Goal: Information Seeking & Learning: Learn about a topic

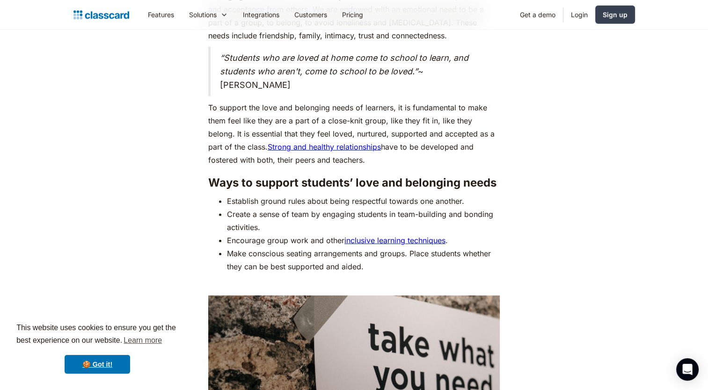
scroll to position [2559, 0]
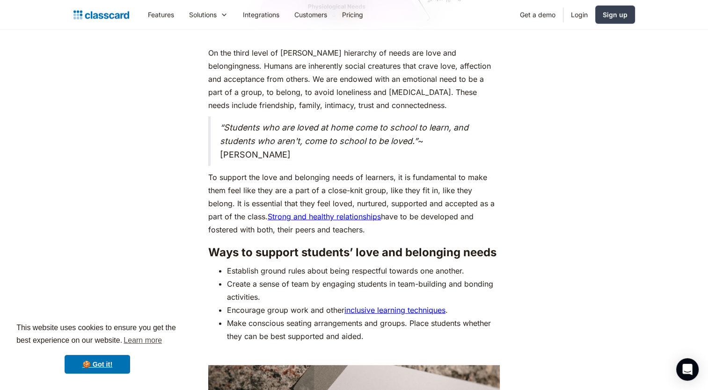
click at [164, 145] on div "As humans, we are driven by an innate desire to achieve more, to surpass not ju…" at bounding box center [354, 53] width 380 height 4176
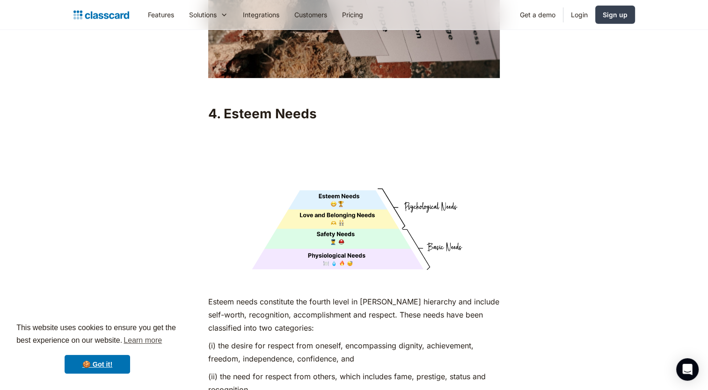
scroll to position [3082, 0]
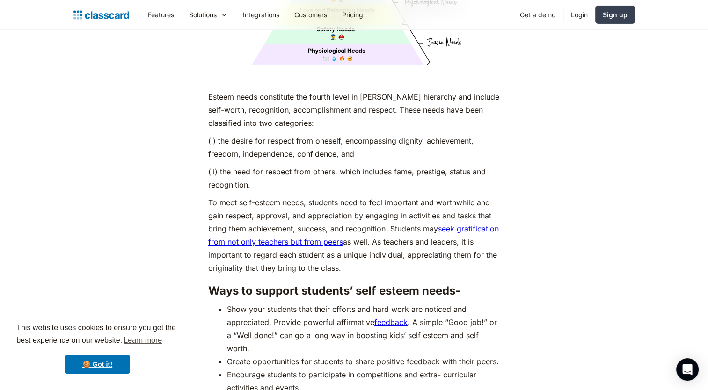
scroll to position [3326, 0]
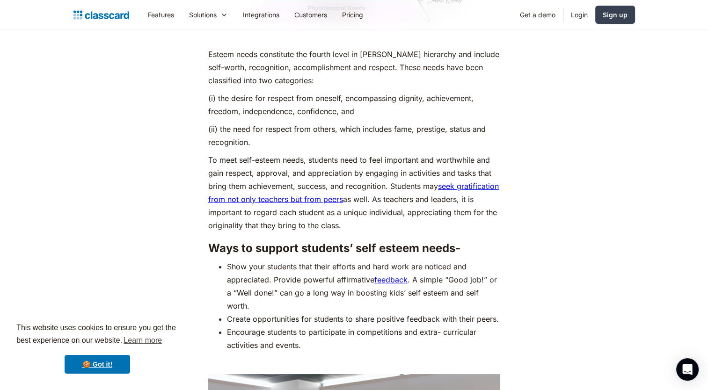
drag, startPoint x: 0, startPoint y: 0, endPoint x: 348, endPoint y: 34, distance: 349.6
drag, startPoint x: 348, startPoint y: 34, endPoint x: 396, endPoint y: 38, distance: 48.4
drag, startPoint x: 396, startPoint y: 38, endPoint x: 402, endPoint y: 89, distance: 51.8
